Goal: Communication & Community: Answer question/provide support

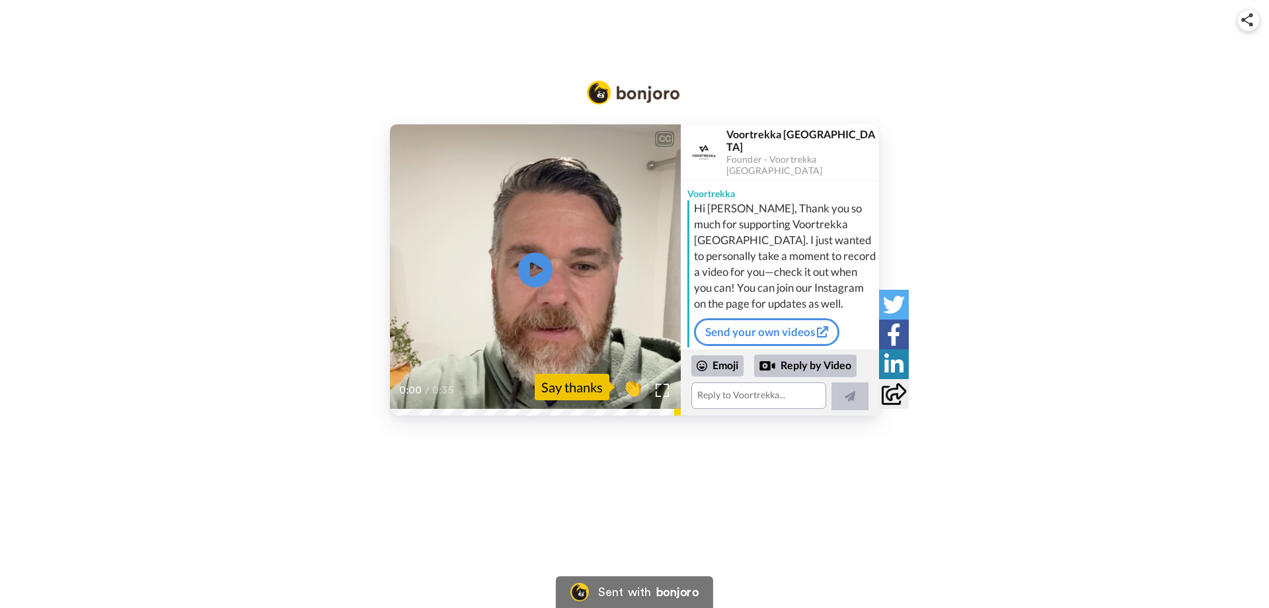
click at [528, 266] on icon at bounding box center [535, 270] width 35 height 35
click at [725, 368] on div "Emoji" at bounding box center [717, 365] width 52 height 21
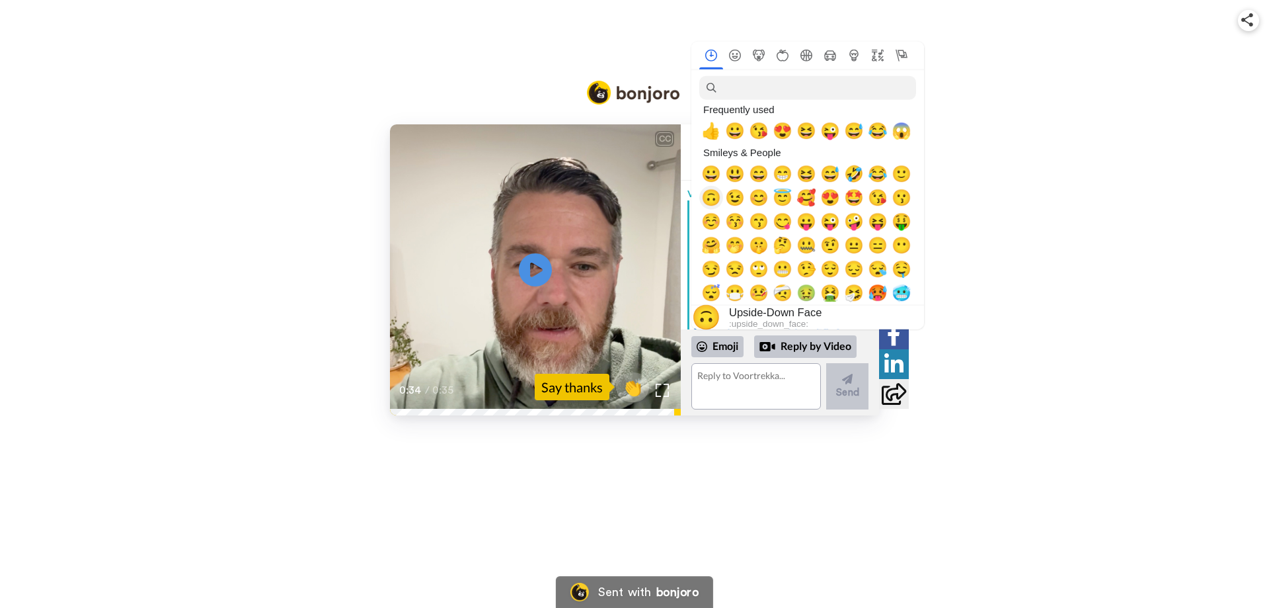
click at [705, 198] on span "🙃" at bounding box center [711, 197] width 20 height 19
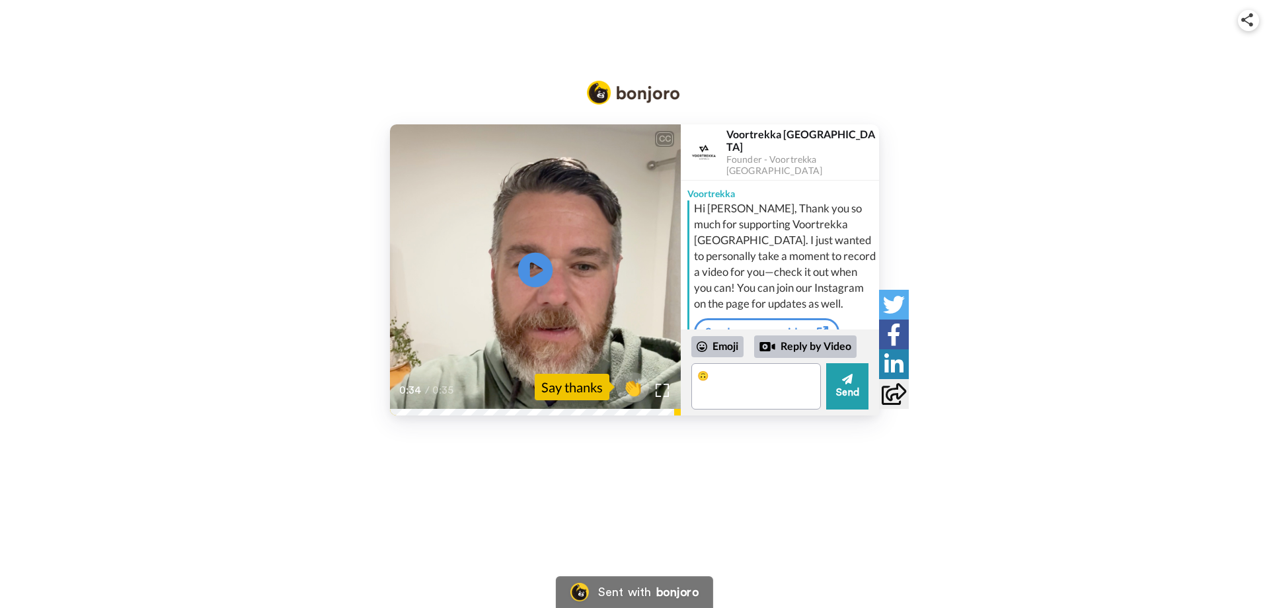
click at [536, 276] on icon at bounding box center [535, 270] width 35 height 35
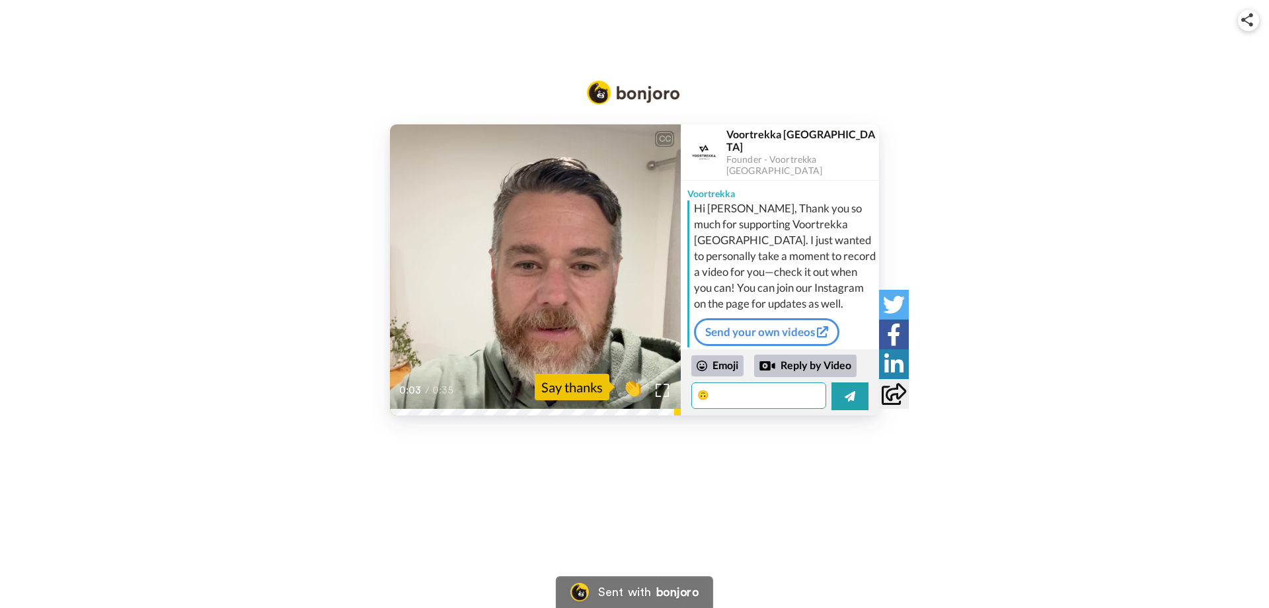
click at [726, 393] on textarea "🙃" at bounding box center [758, 395] width 135 height 26
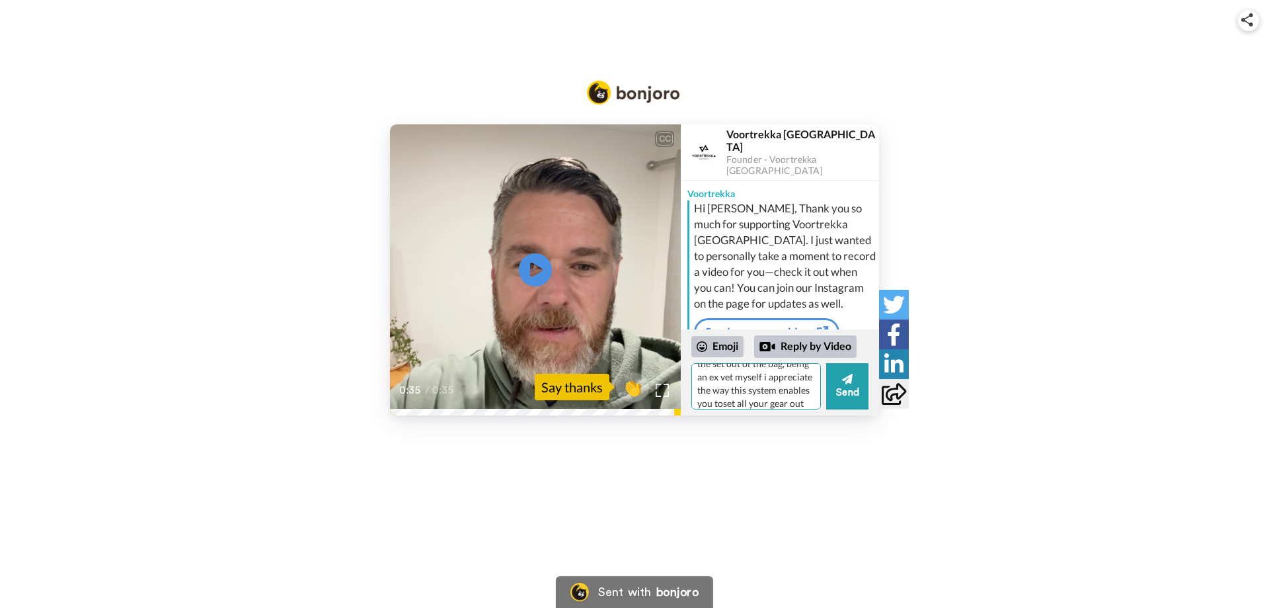
scroll to position [38, 0]
click at [707, 391] on textarea "🙃 Hi [PERSON_NAME], luv the set out of the bag, being an ex vet myself i apprec…" at bounding box center [756, 386] width 130 height 46
click at [736, 401] on textarea "🙃 Hi [PERSON_NAME], luv the set out of the bag, being an ex vet myself i apprec…" at bounding box center [756, 386] width 130 height 46
type textarea "🙃 Hi [PERSON_NAME], luv the set out of the bag, being an ex vet myself i apprec…"
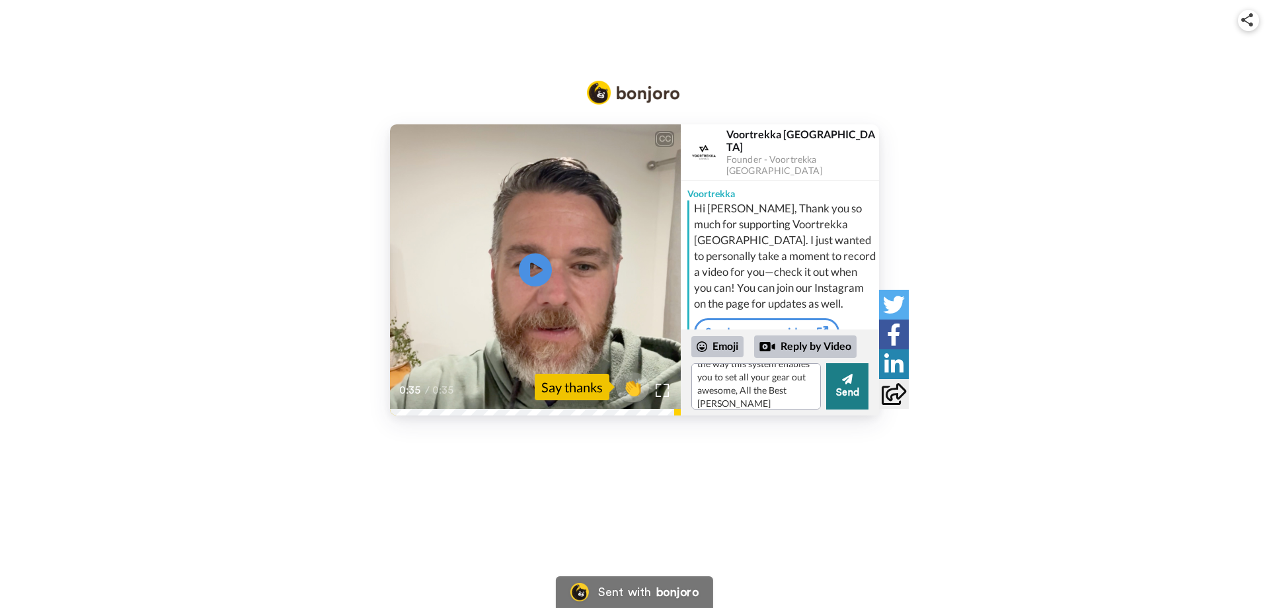
click at [851, 380] on icon at bounding box center [847, 379] width 11 height 11
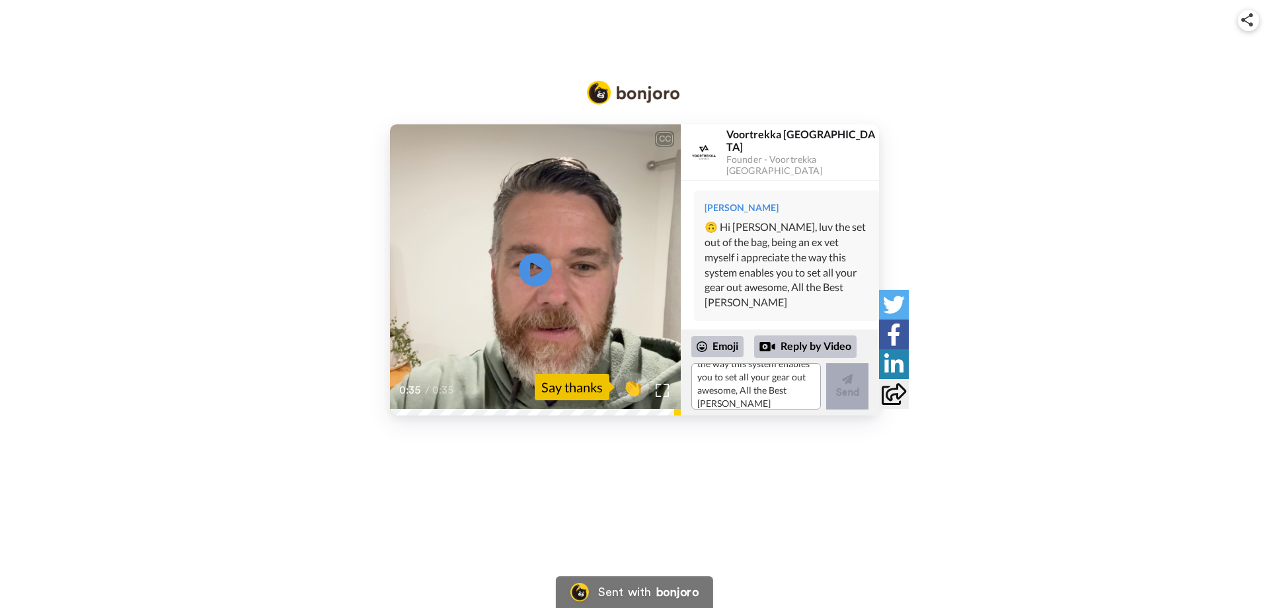
scroll to position [0, 0]
